Goal: Task Accomplishment & Management: Manage account settings

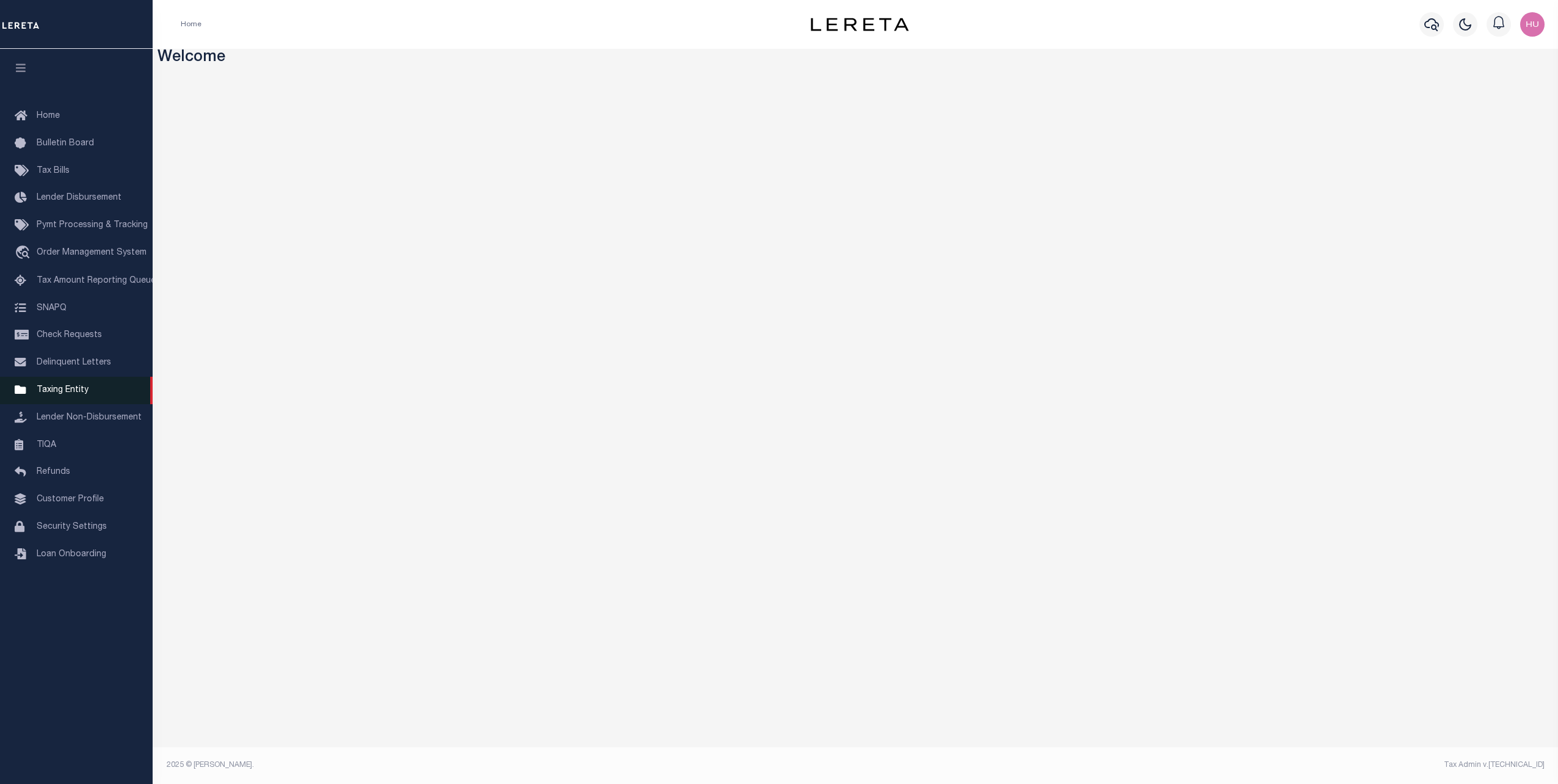
click at [64, 395] on span "Taxing Entity" at bounding box center [62, 390] width 52 height 9
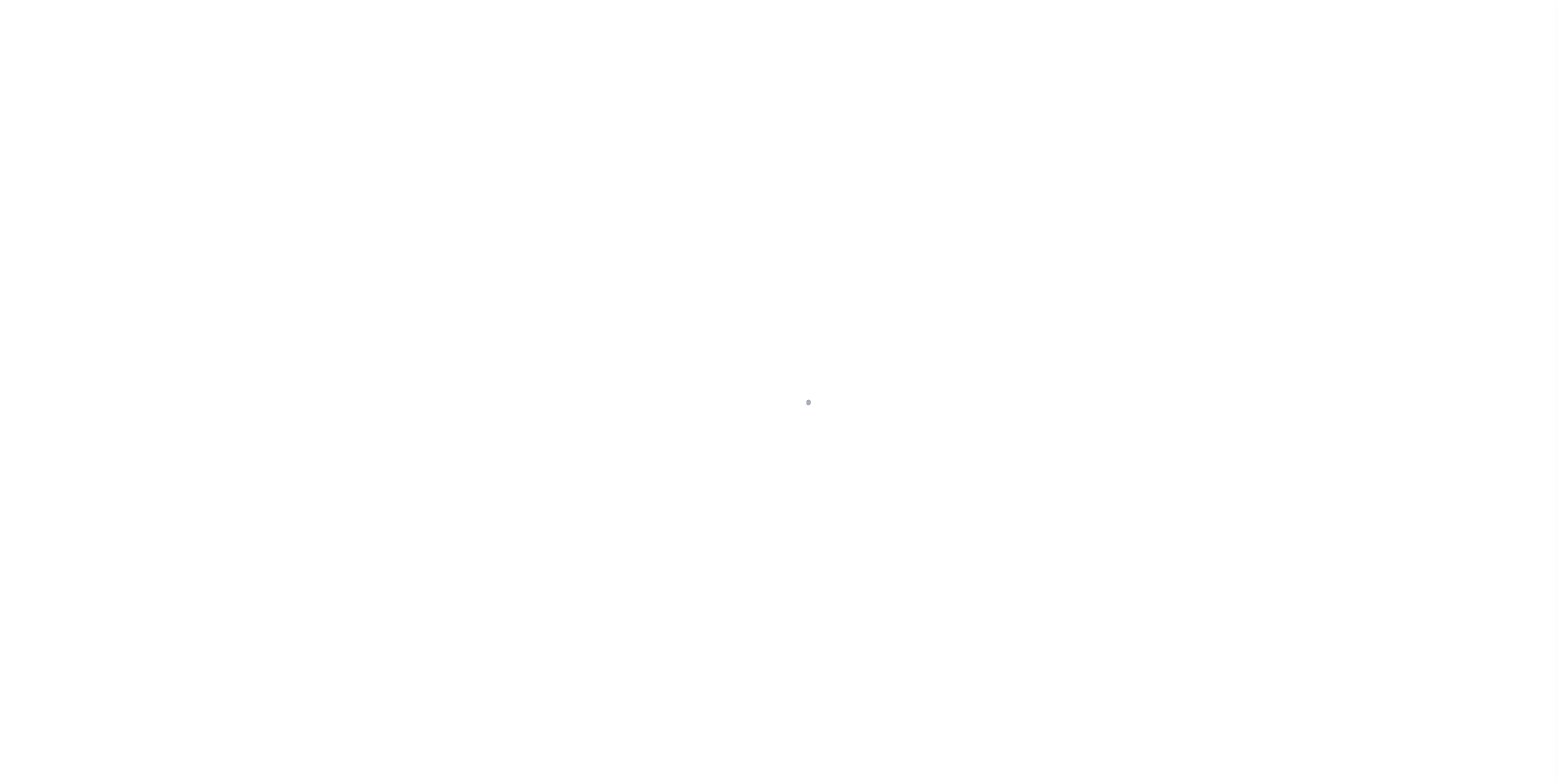
select select "NY"
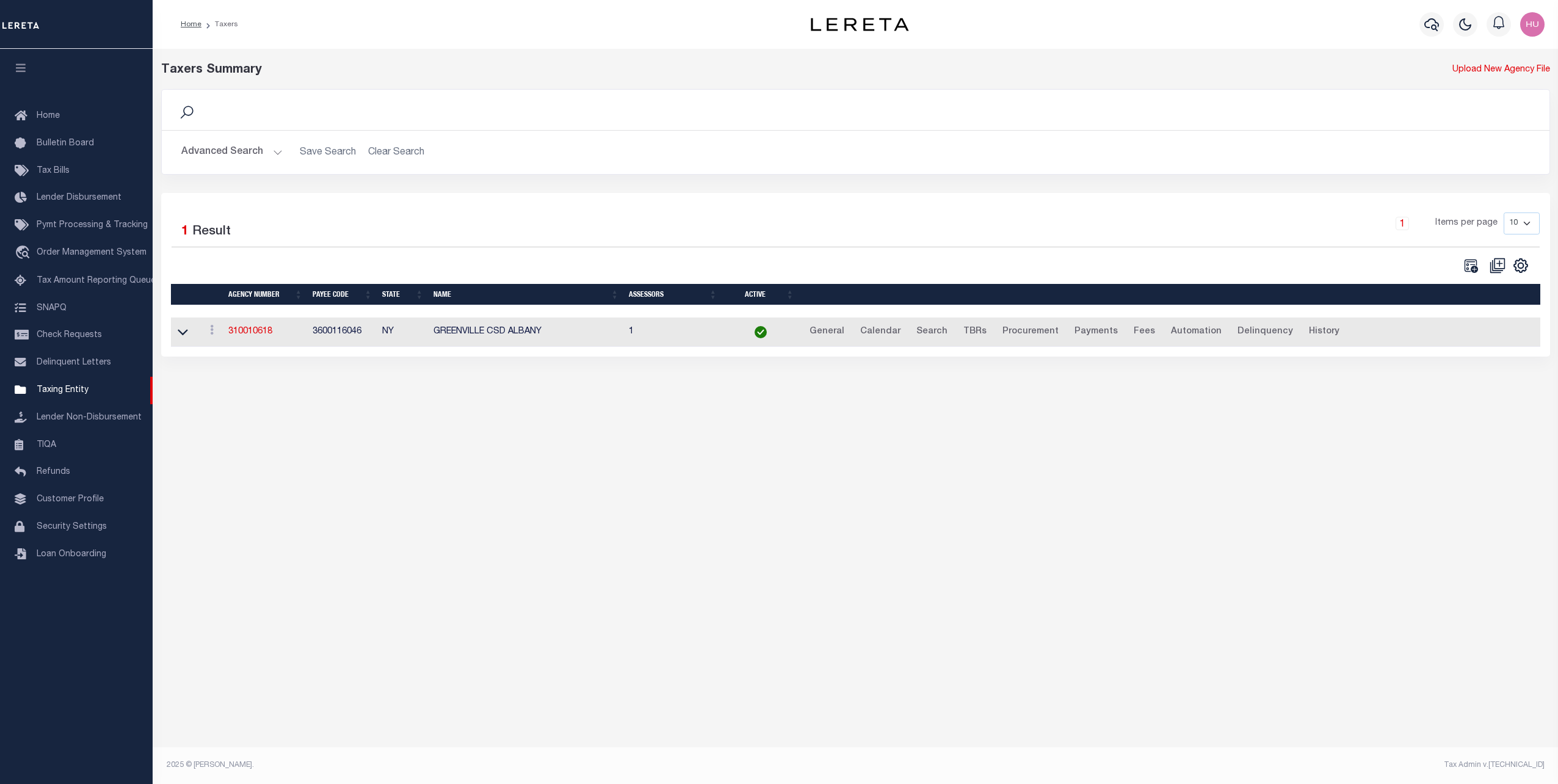
click at [249, 147] on button "Advanced Search" at bounding box center [231, 152] width 102 height 24
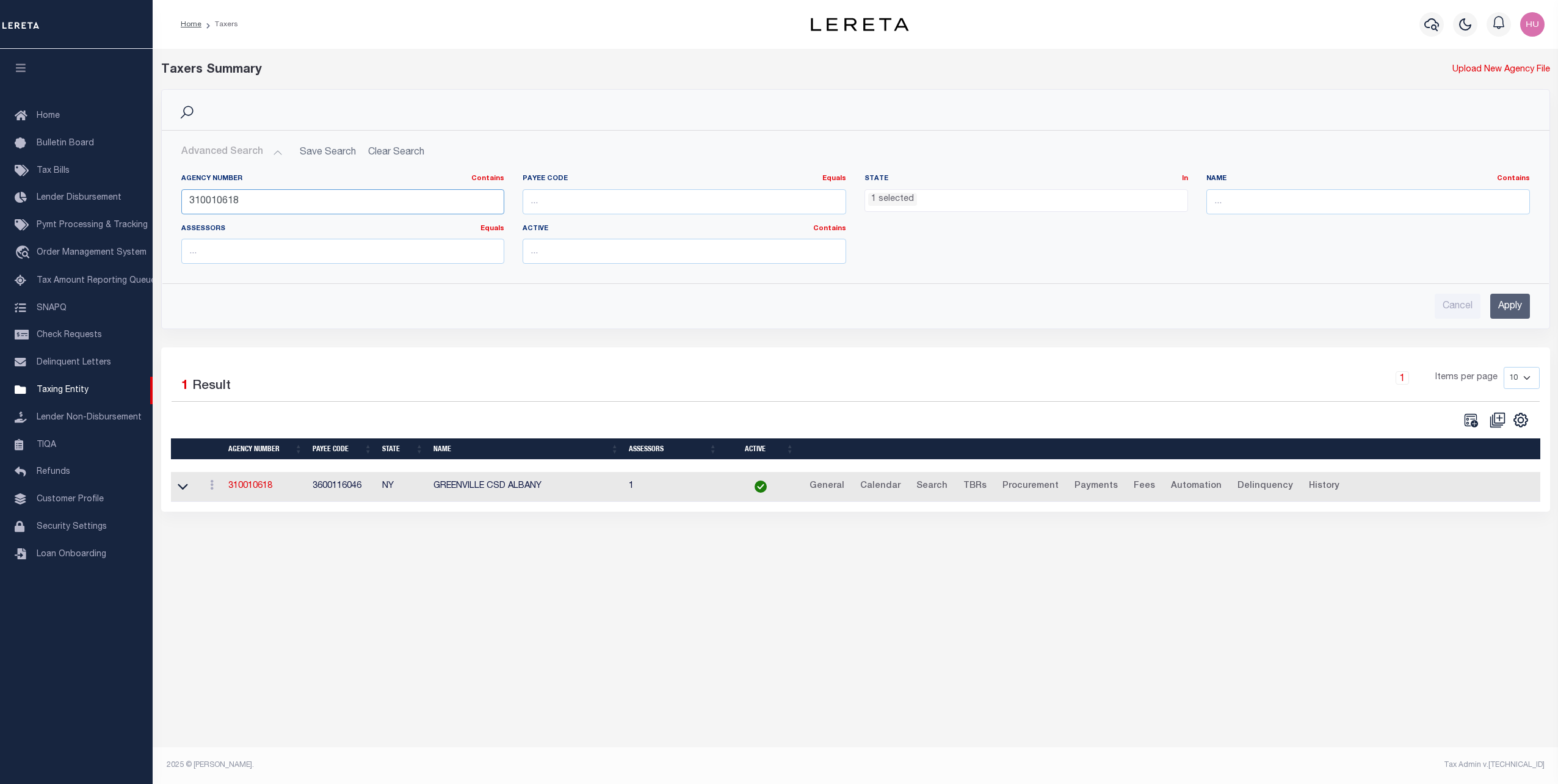
click at [206, 194] on input "310010618" at bounding box center [343, 202] width 323 height 25
click at [559, 198] on input "number" at bounding box center [685, 202] width 323 height 25
type input "3904900000"
click at [999, 192] on ul "1 selected" at bounding box center [1026, 198] width 323 height 16
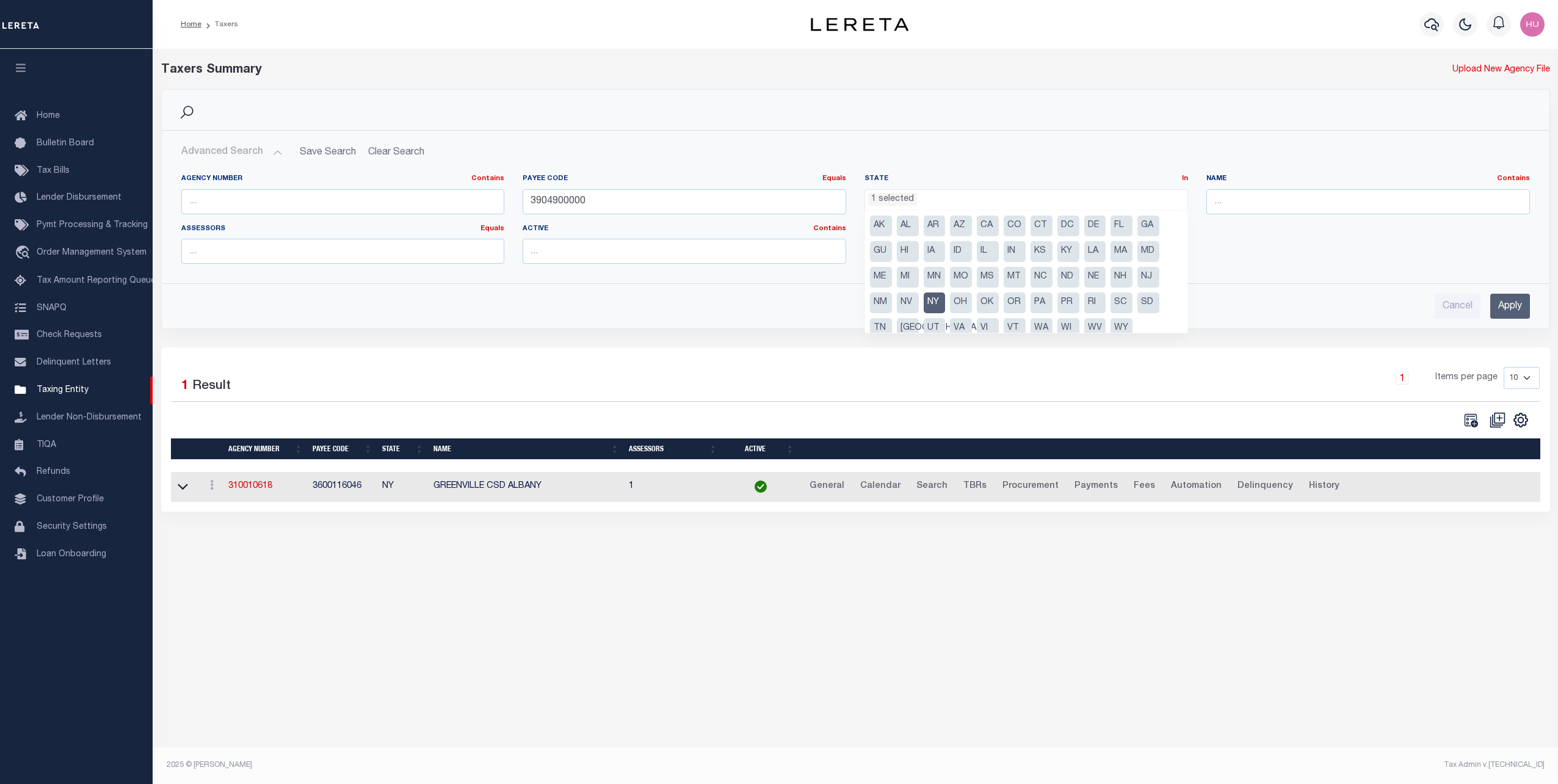
click at [936, 301] on li "NY" at bounding box center [935, 303] width 22 height 21
select select
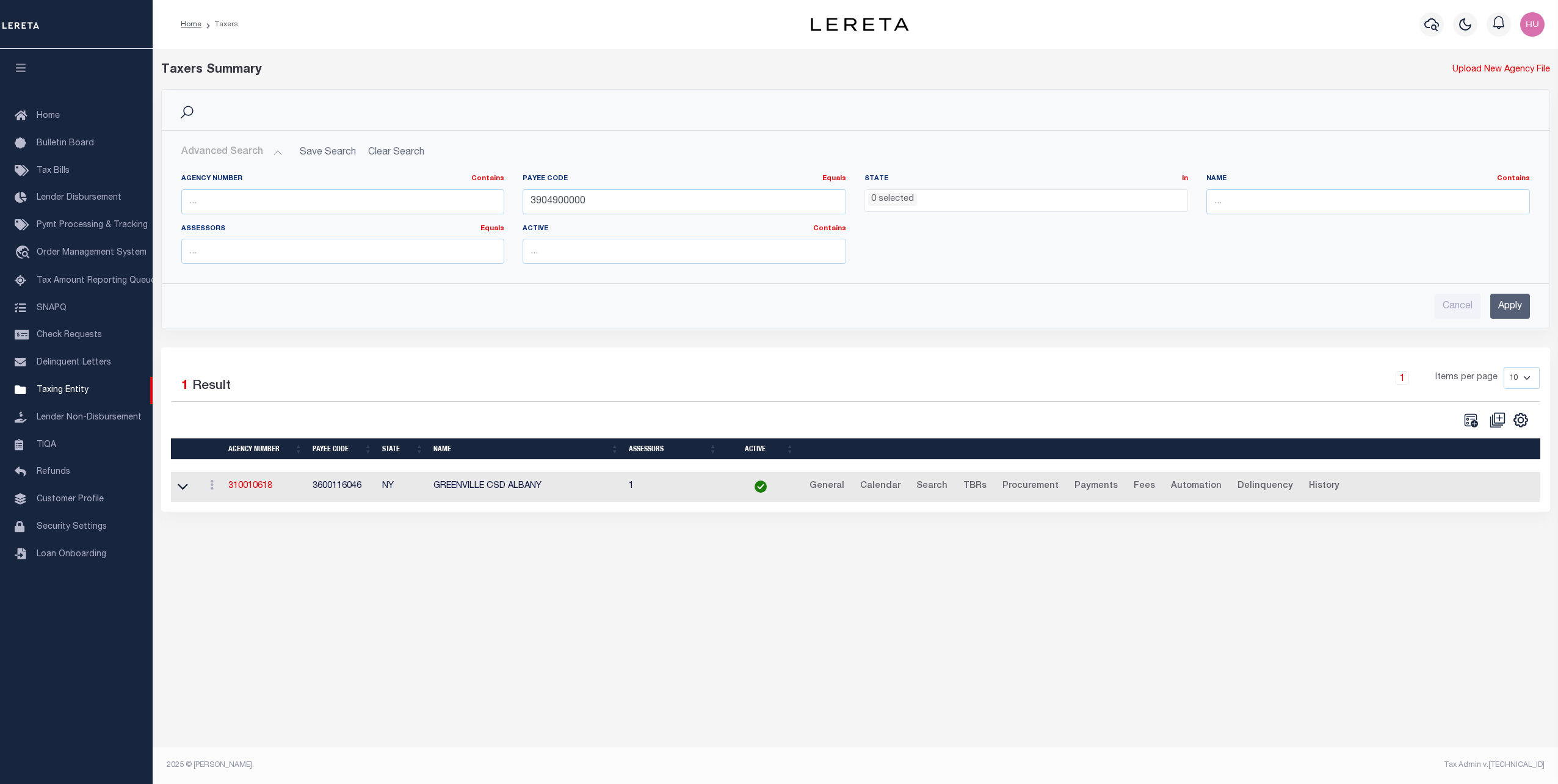
click at [1505, 308] on input "Apply" at bounding box center [1510, 306] width 39 height 25
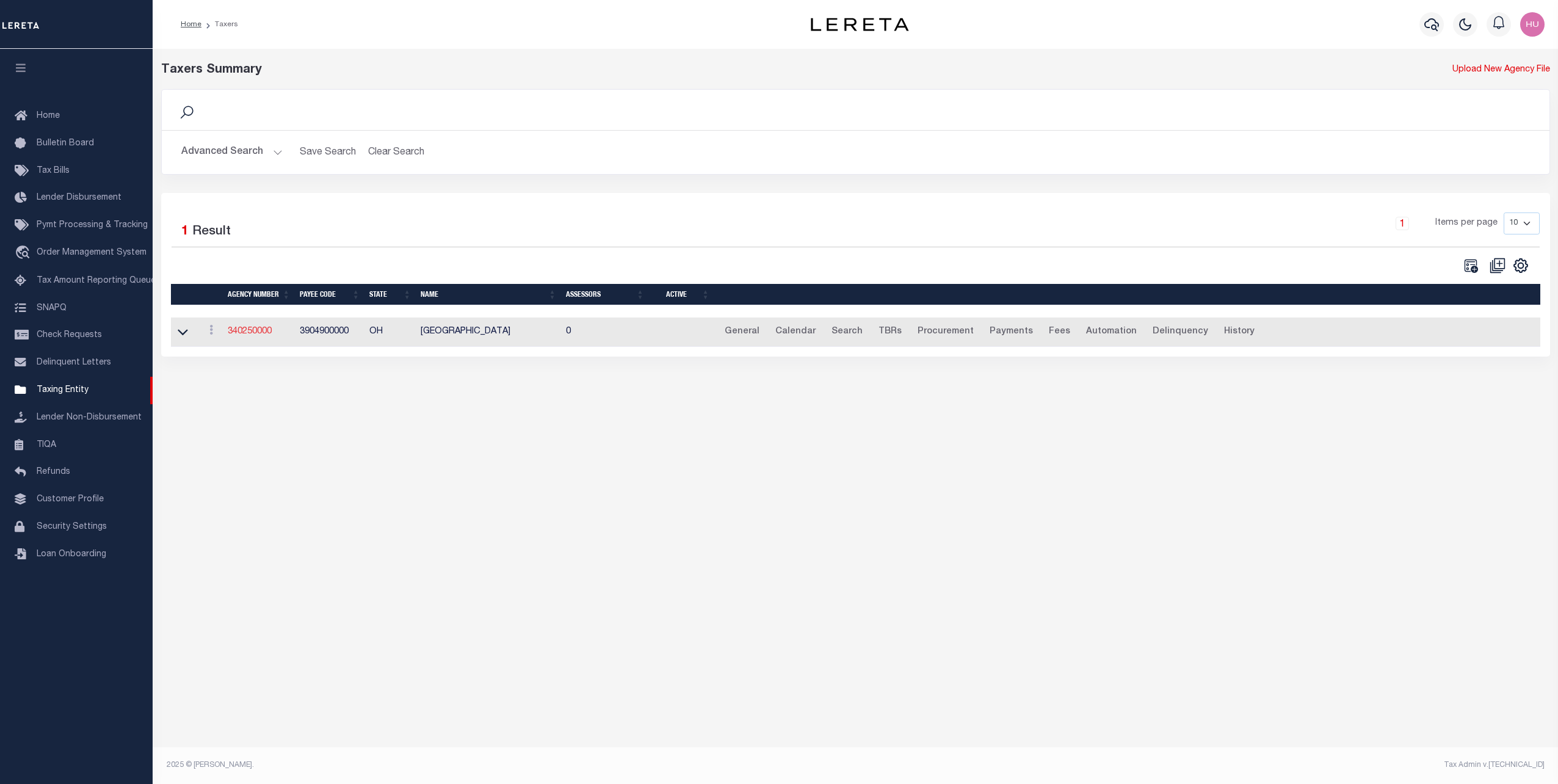
click at [259, 331] on link "340250000" at bounding box center [249, 332] width 44 height 9
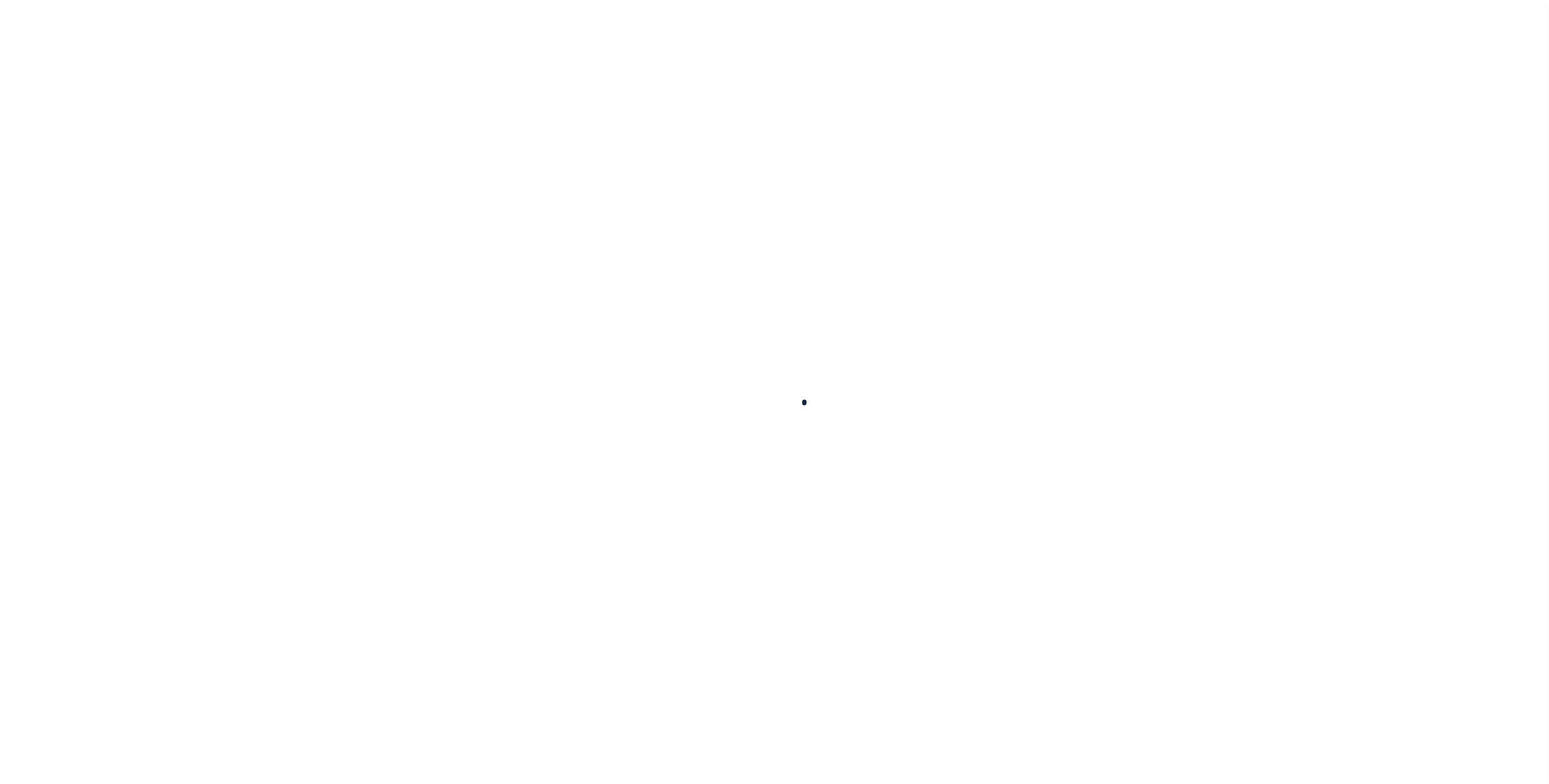
select select
checkbox input "false"
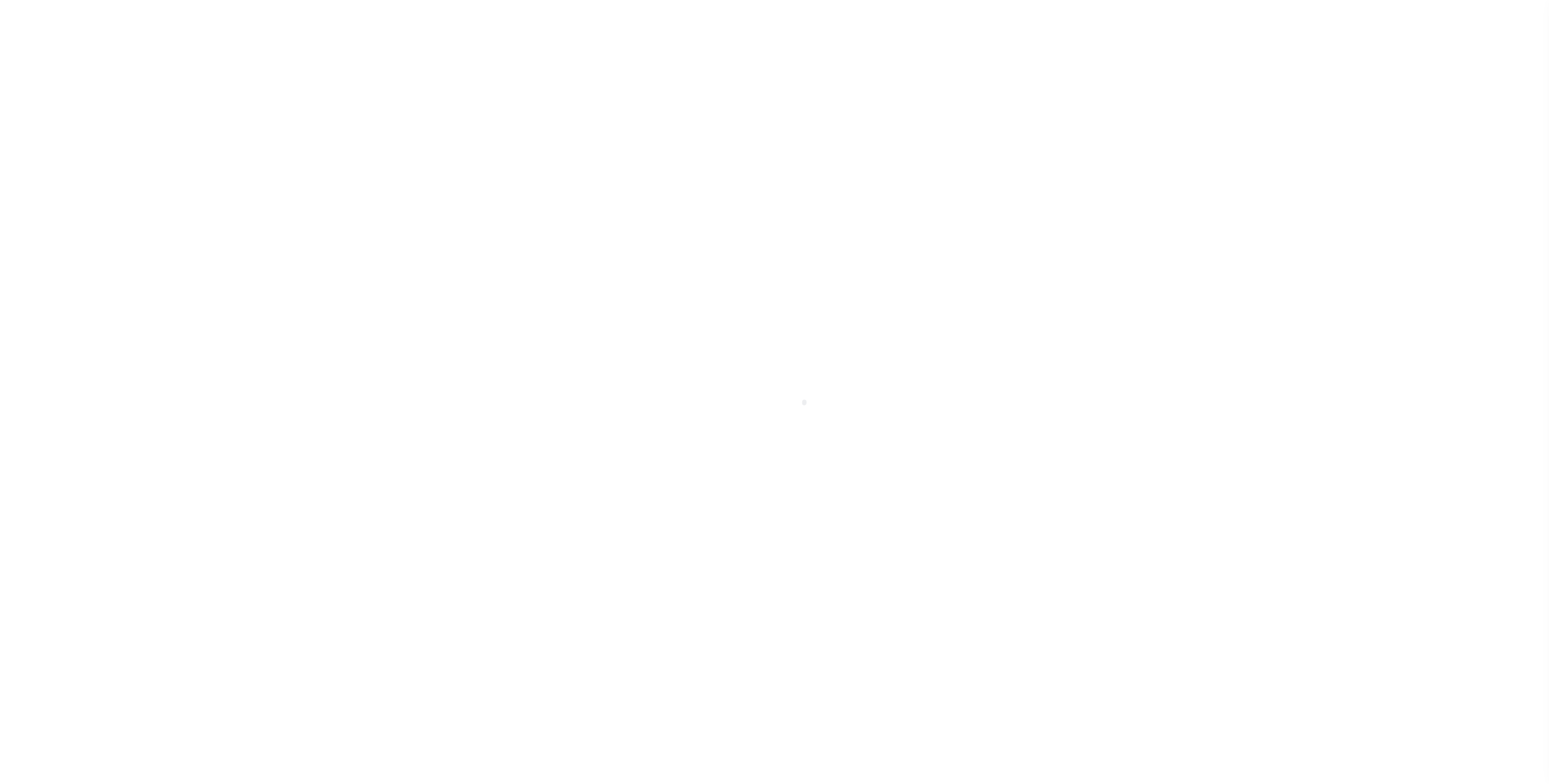
checkbox input "false"
type input "3904900000"
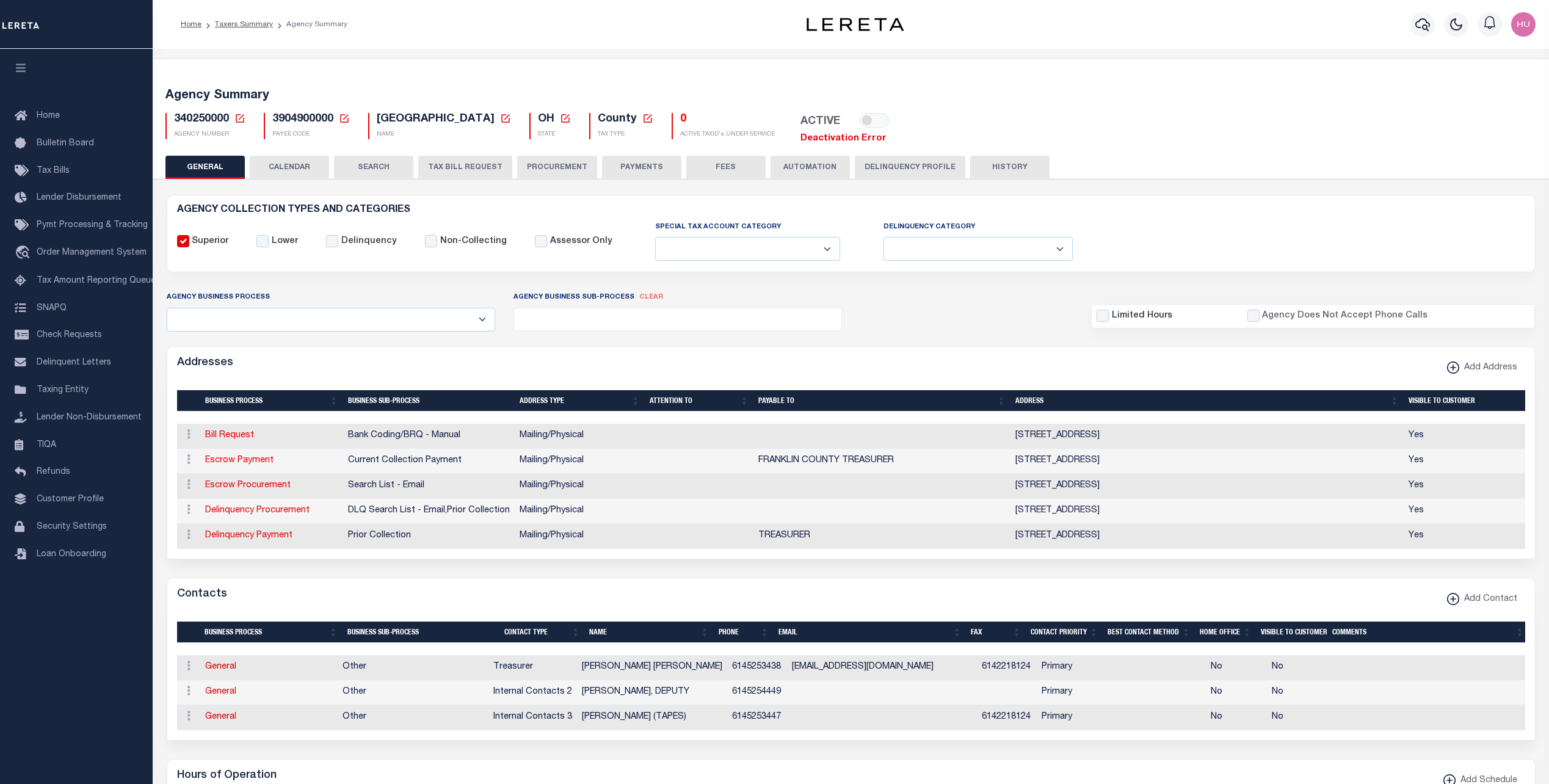
click at [811, 138] on link "Deactivation Error" at bounding box center [843, 138] width 86 height 9
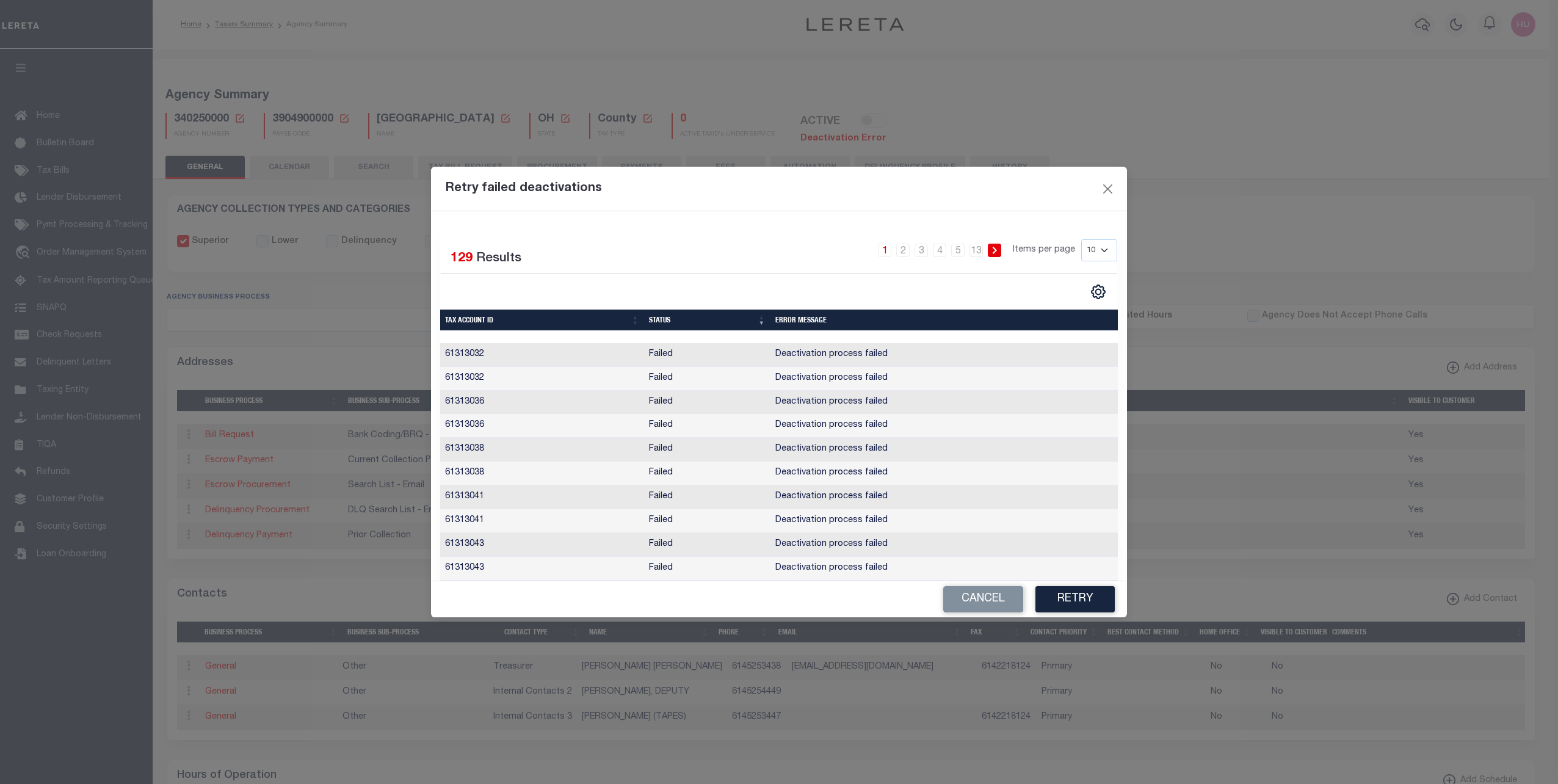
click at [1064, 599] on button "Retry" at bounding box center [1075, 599] width 79 height 26
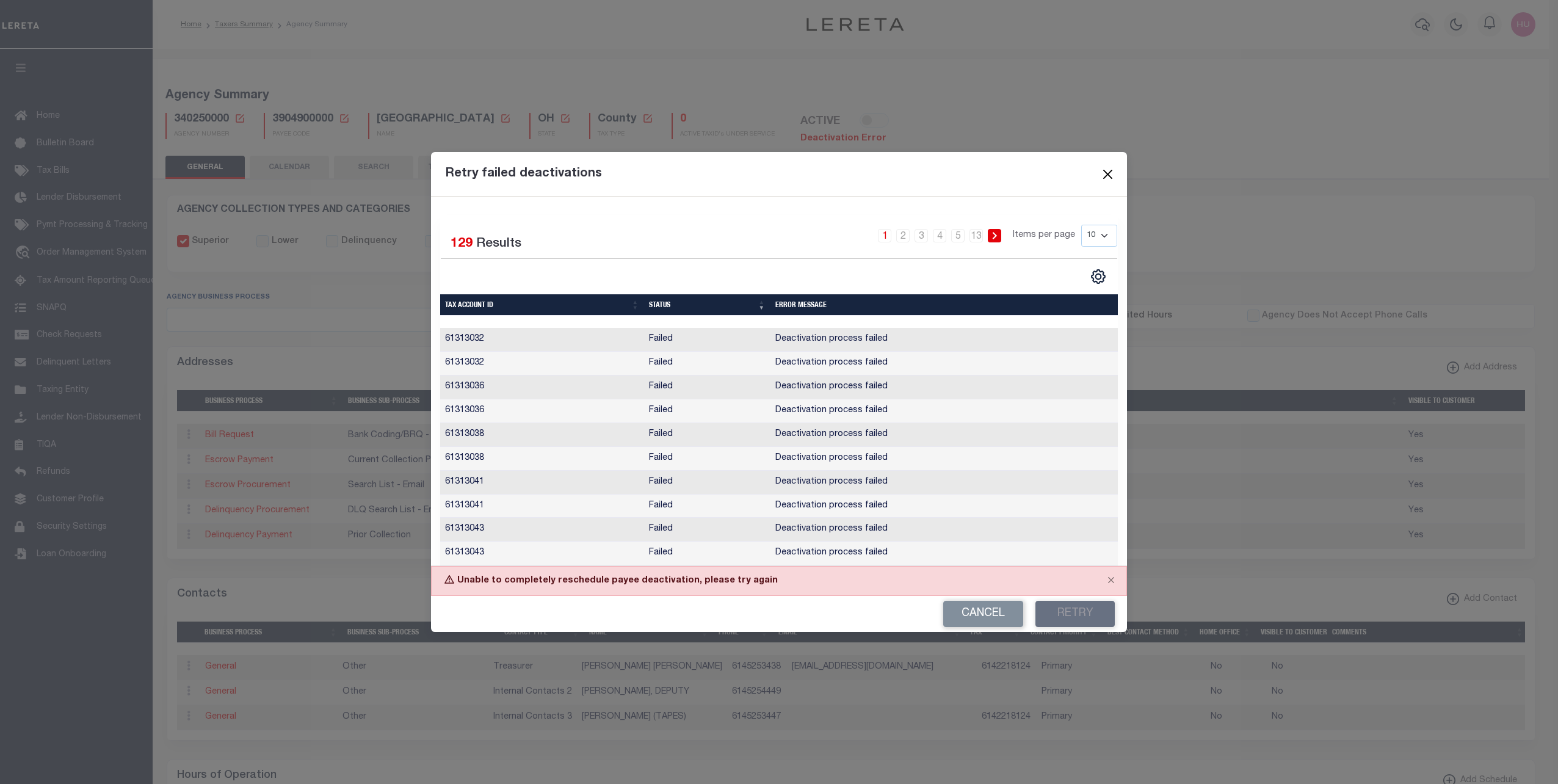
click at [1108, 168] on button "Close" at bounding box center [1108, 174] width 16 height 16
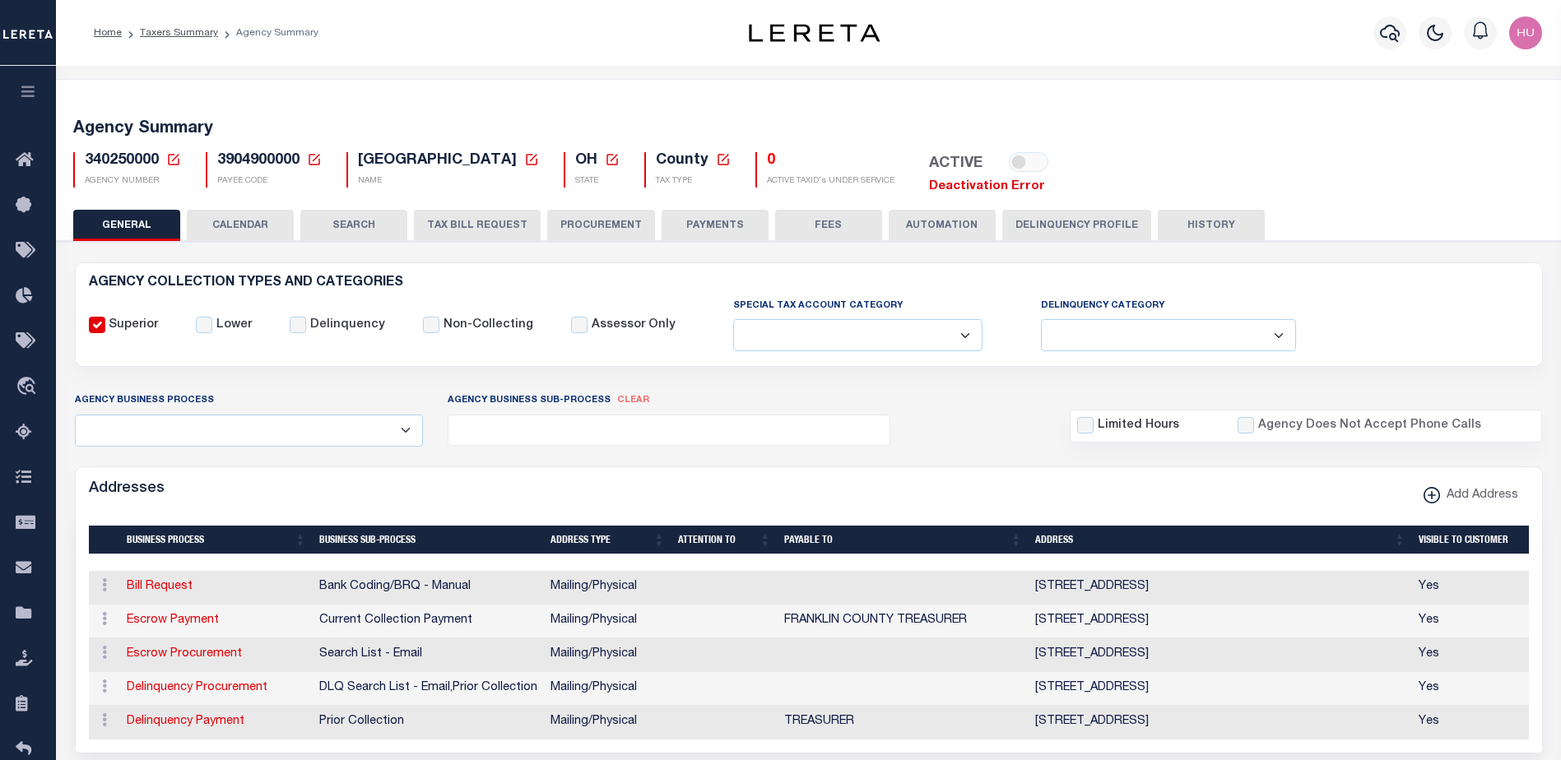
click at [970, 191] on link "Deactivation Error" at bounding box center [987, 186] width 116 height 12
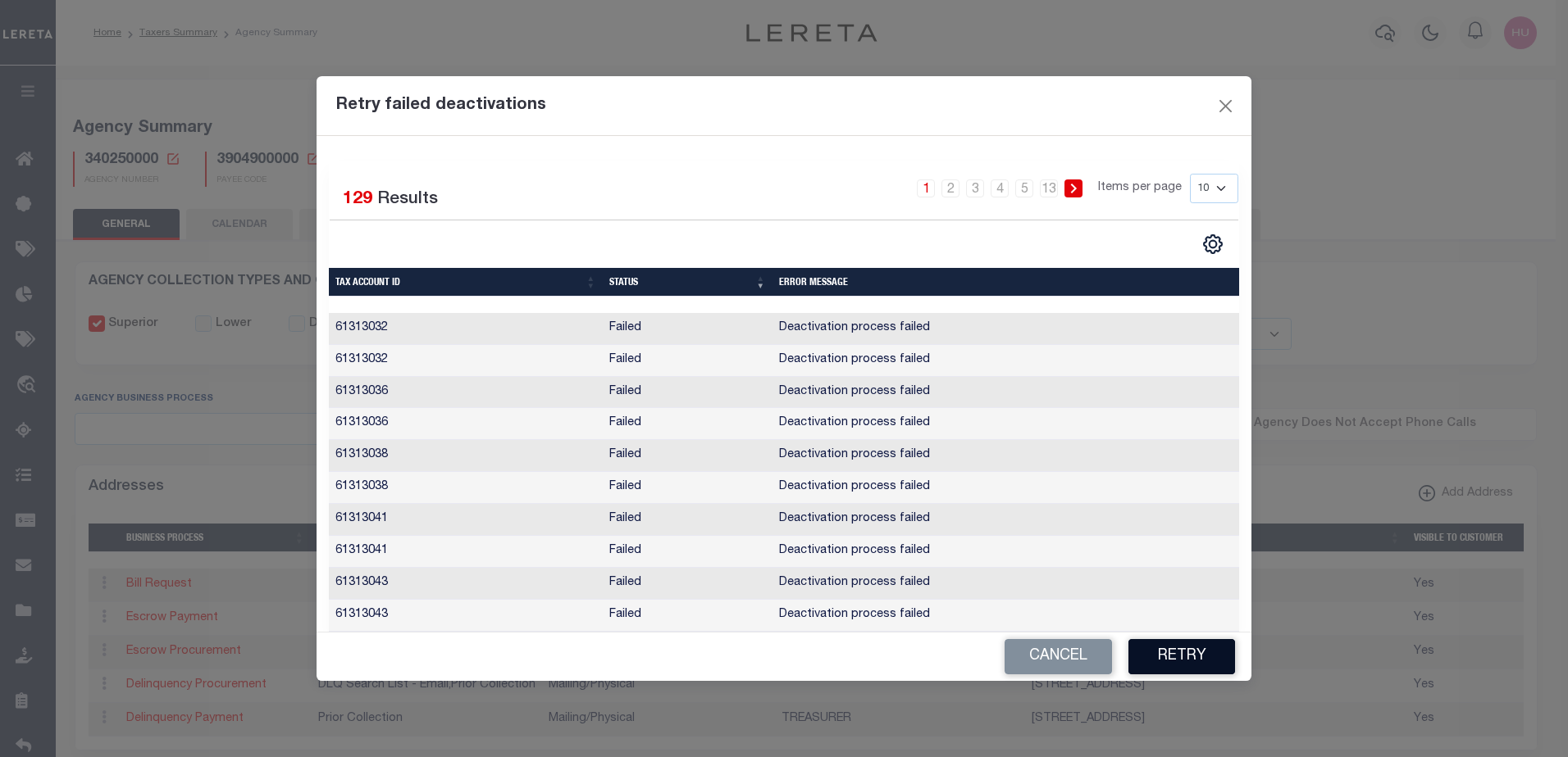
click at [1185, 664] on button "Retry" at bounding box center [1180, 656] width 107 height 35
